Goal: Transaction & Acquisition: Purchase product/service

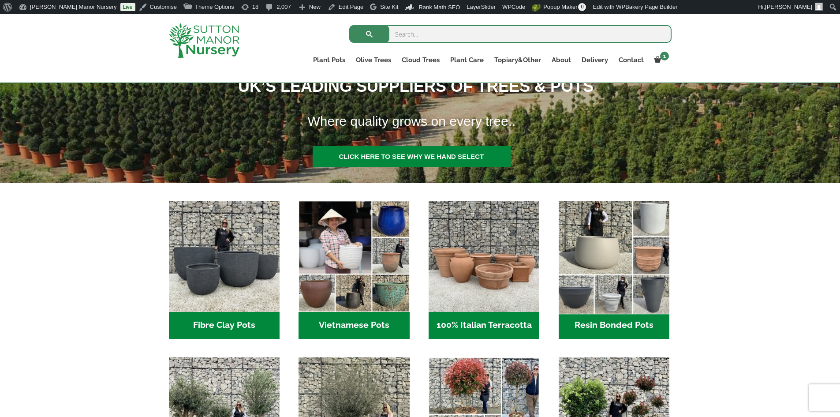
scroll to position [220, 0]
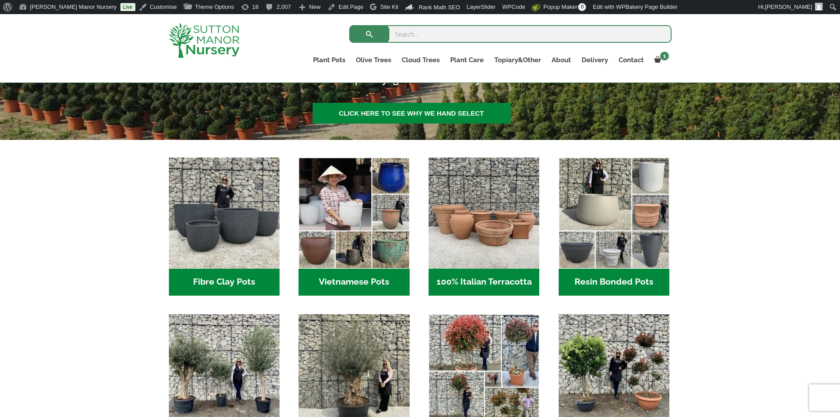
click at [367, 287] on h2 "Vietnamese Pots (55)" at bounding box center [353, 281] width 111 height 27
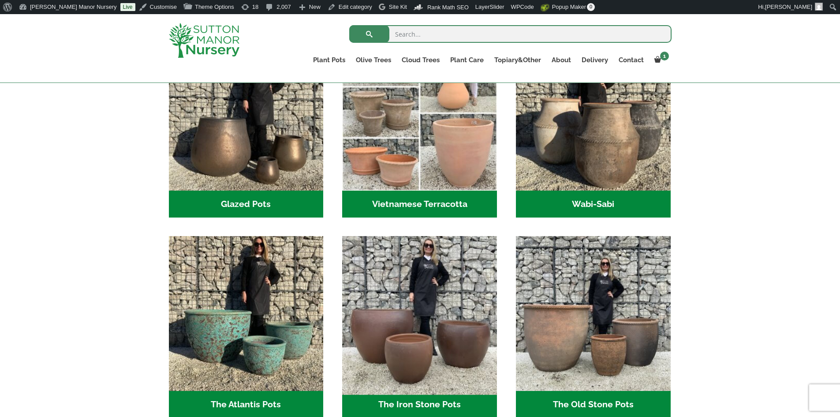
scroll to position [441, 0]
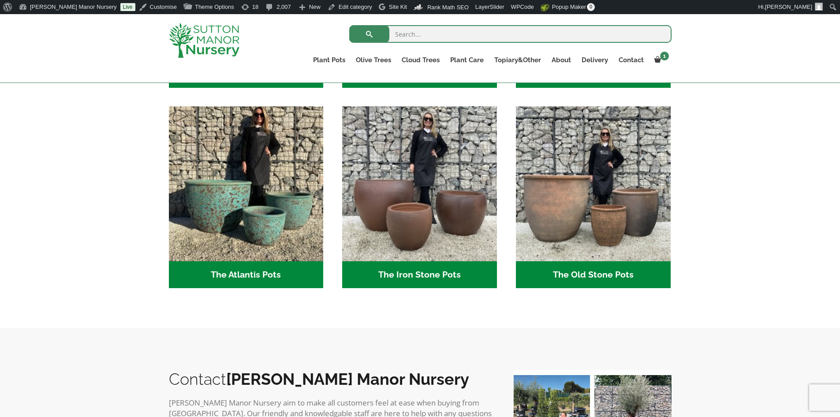
click at [417, 274] on h2 "The Iron Stone Pots (6)" at bounding box center [419, 274] width 155 height 27
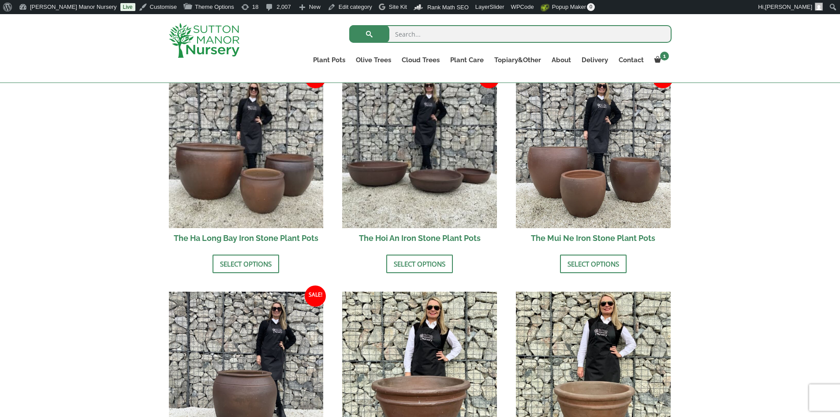
scroll to position [309, 0]
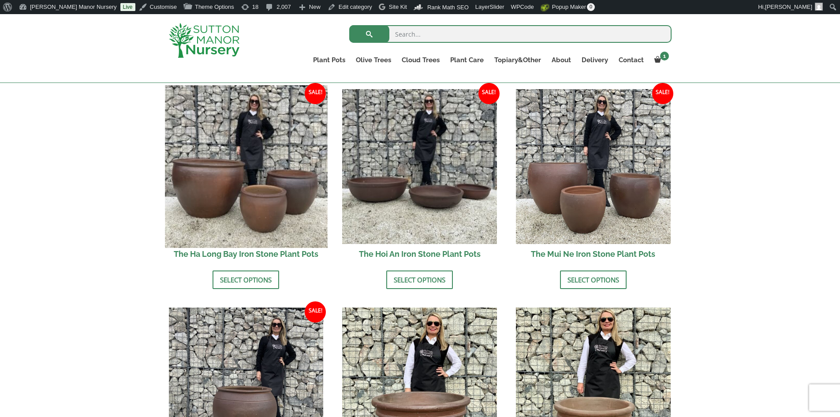
click at [295, 191] on img at bounding box center [246, 166] width 162 height 162
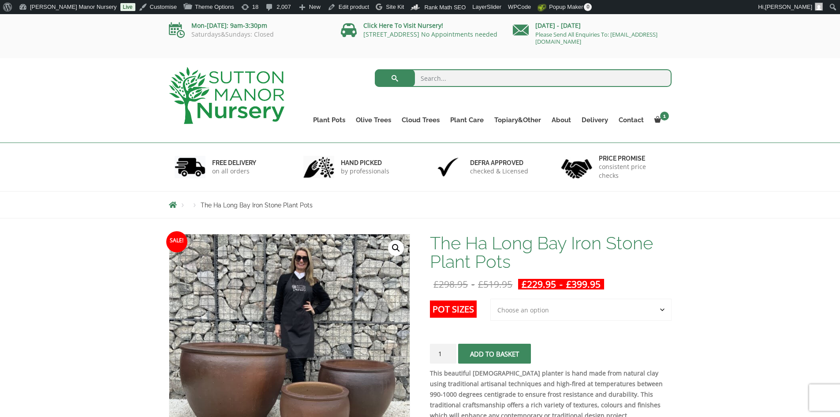
click at [503, 238] on h1 "The Ha Long Bay Iron Stone Plant Pots" at bounding box center [550, 252] width 241 height 37
click at [644, 248] on h1 "The Ha Long Bay Iron Stone Plant Pots" at bounding box center [550, 252] width 241 height 37
